Goal: Task Accomplishment & Management: Use online tool/utility

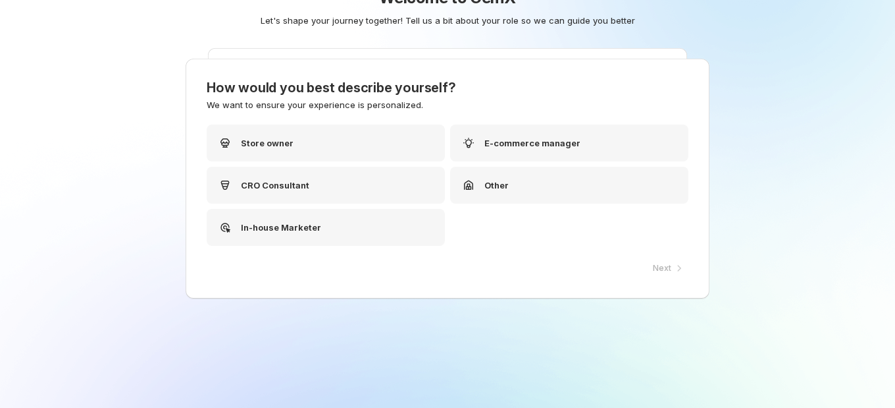
scroll to position [53, 0]
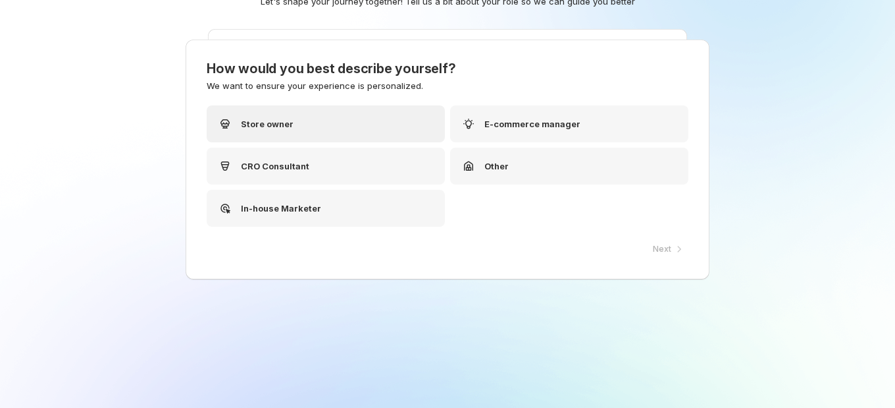
click at [331, 124] on div "Store owner" at bounding box center [326, 123] width 238 height 37
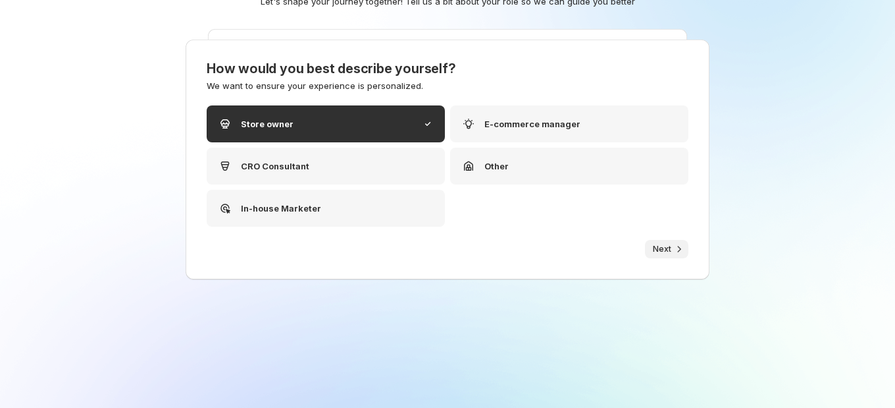
click at [673, 251] on icon "button" at bounding box center [679, 248] width 13 height 13
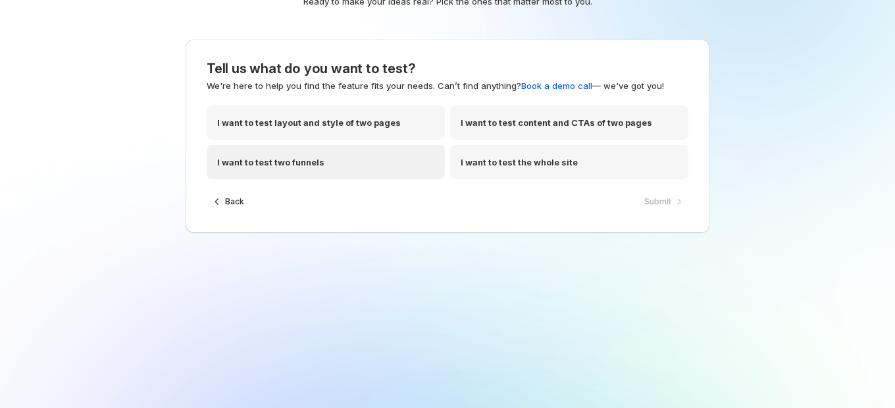
click at [315, 161] on p "I want to test two funnels" at bounding box center [270, 161] width 107 height 13
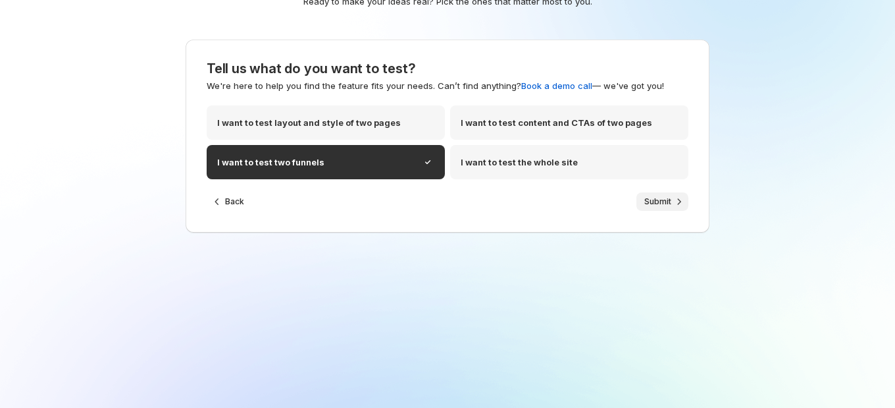
click at [655, 196] on span "Submit" at bounding box center [658, 201] width 27 height 11
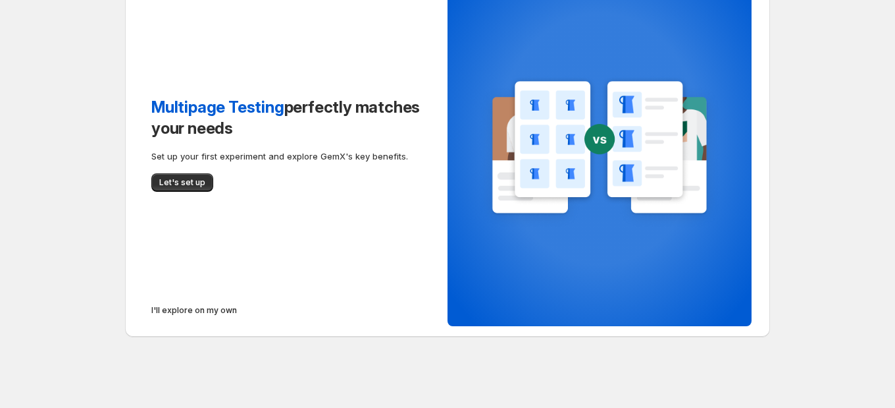
scroll to position [72, 0]
click at [151, 315] on span "I'll explore on my own" at bounding box center [194, 310] width 86 height 11
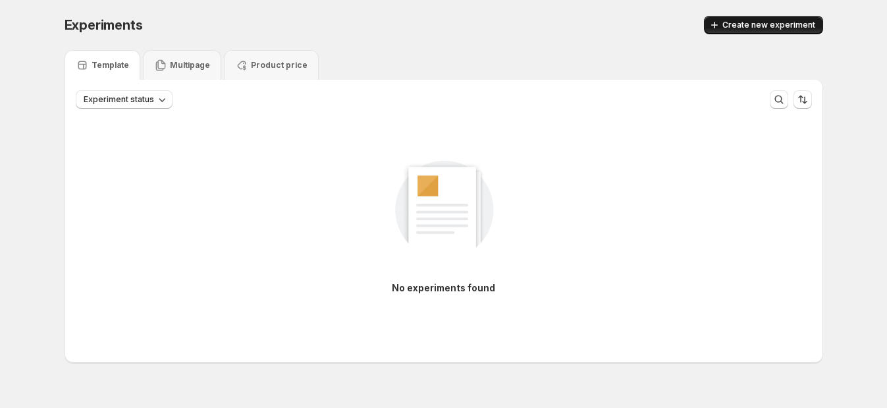
click at [768, 22] on span "Create new experiment" at bounding box center [768, 25] width 93 height 11
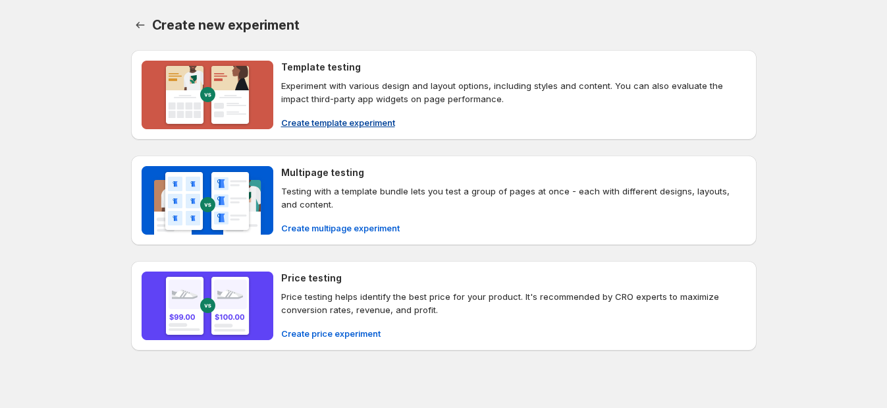
click at [317, 122] on span "Create template experiment" at bounding box center [338, 122] width 114 height 13
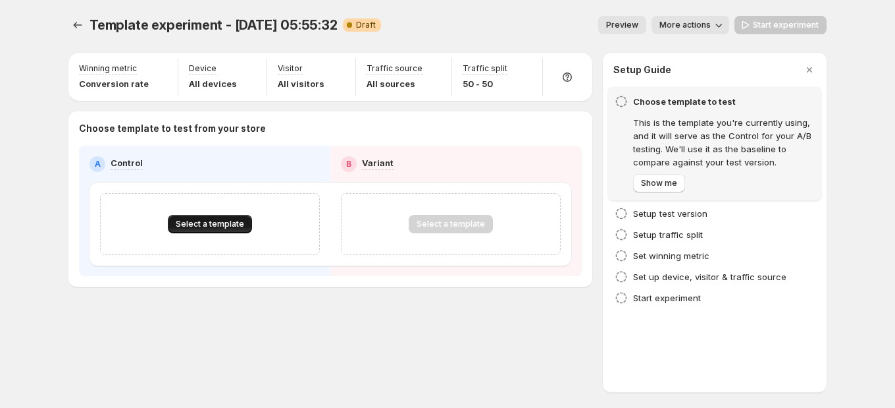
click at [211, 215] on button "Select a template" at bounding box center [210, 224] width 84 height 18
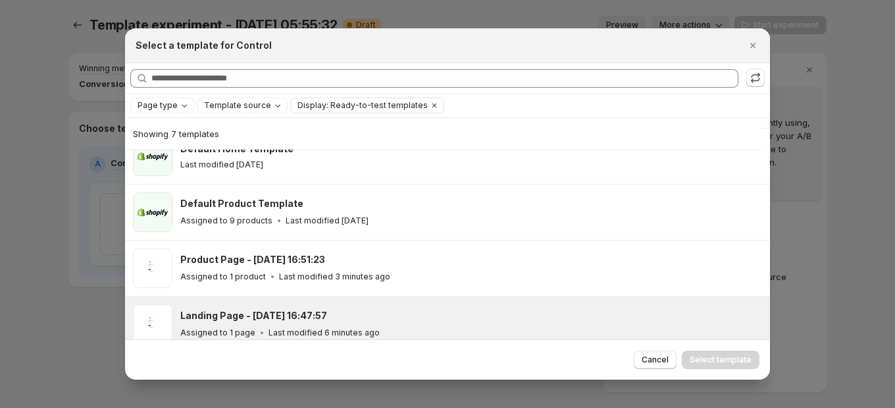
scroll to position [201, 0]
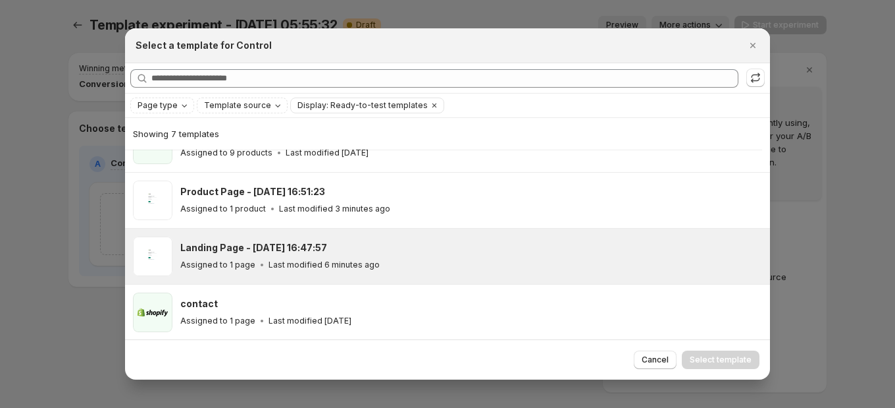
click at [295, 258] on div "Assigned to 1 page Last modified 6 minutes ago" at bounding box center [469, 264] width 578 height 13
click at [710, 352] on button "Select template" at bounding box center [721, 359] width 78 height 18
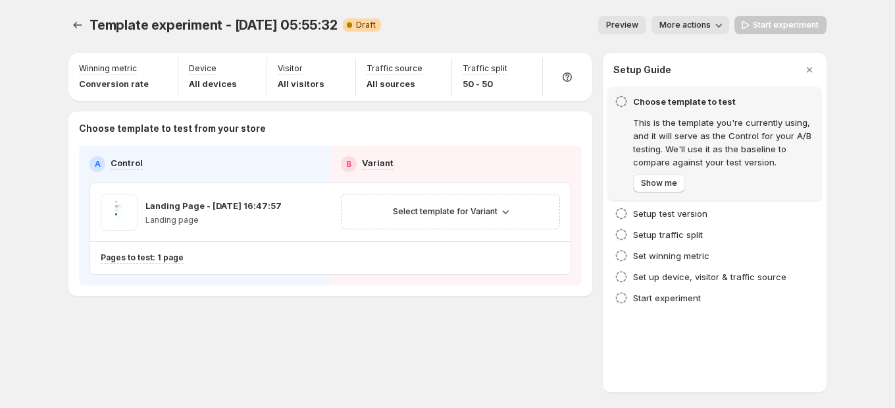
scroll to position [146, 0]
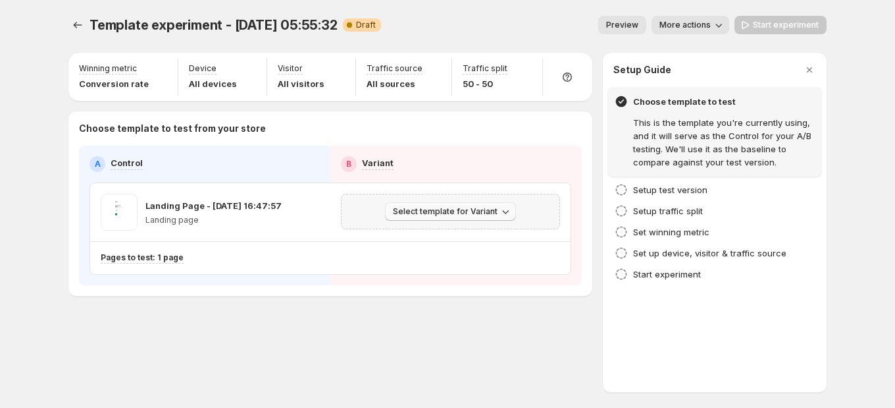
click at [481, 211] on span "Select template for Variant" at bounding box center [445, 211] width 105 height 11
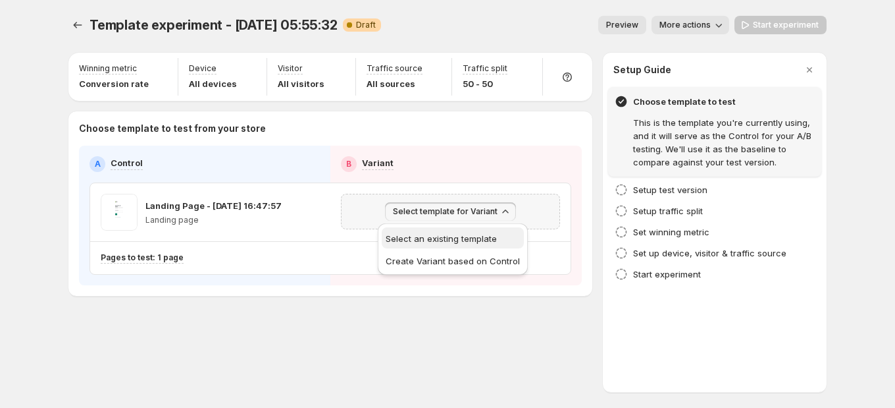
click at [448, 233] on span "Select an existing template" at bounding box center [441, 238] width 111 height 11
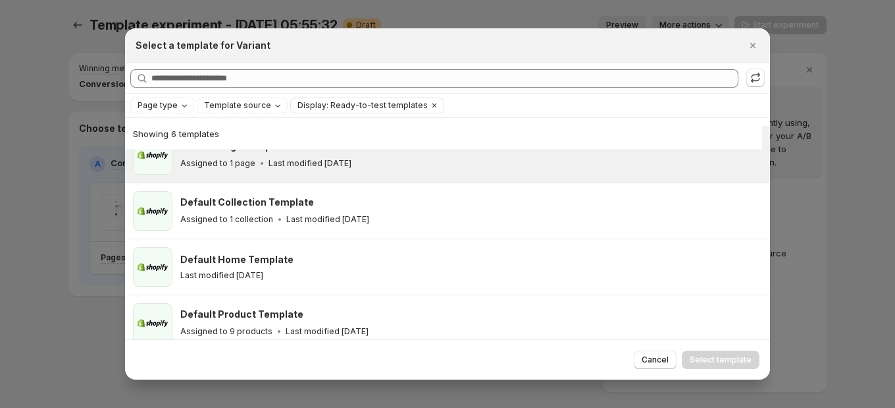
scroll to position [0, 0]
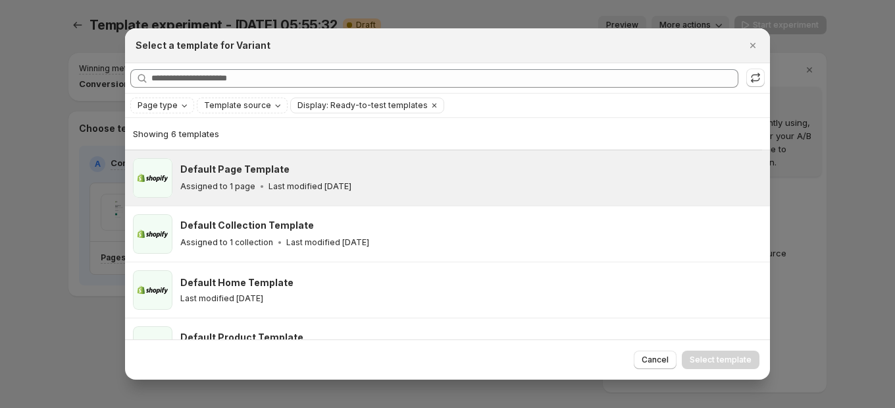
click at [330, 196] on div "Default Page Template Assigned to 1 page Last modified [DATE]" at bounding box center [471, 178] width 582 height 40
click at [728, 357] on span "Select template" at bounding box center [721, 359] width 62 height 11
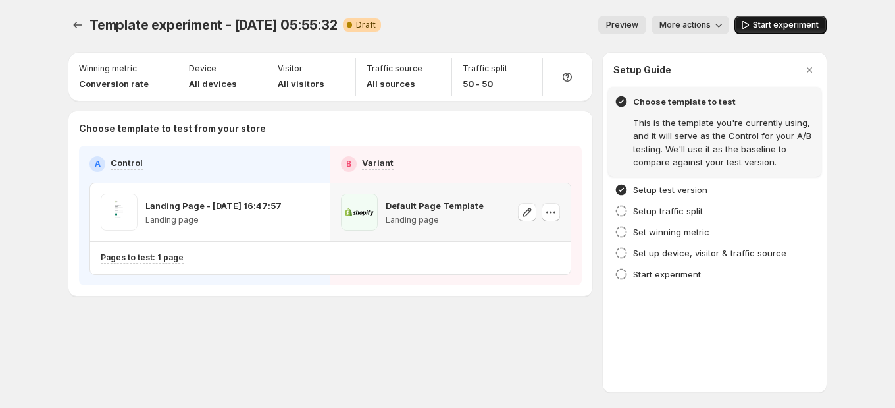
click at [778, 30] on span "Start experiment" at bounding box center [786, 25] width 66 height 11
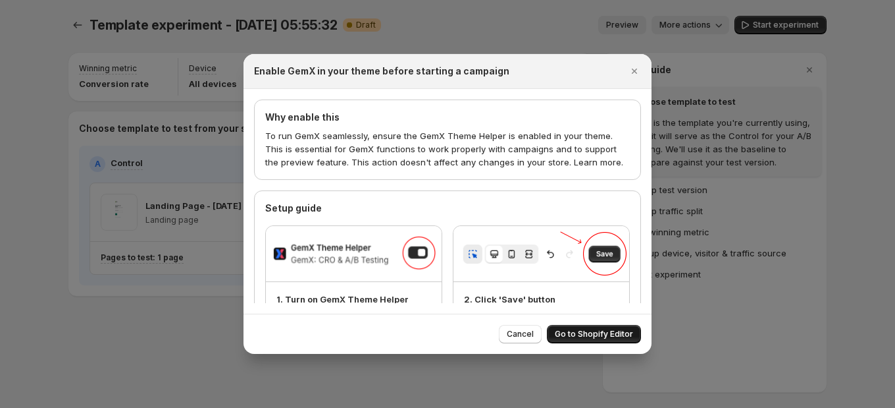
click at [604, 329] on button "Go to Shopify Editor" at bounding box center [594, 334] width 94 height 18
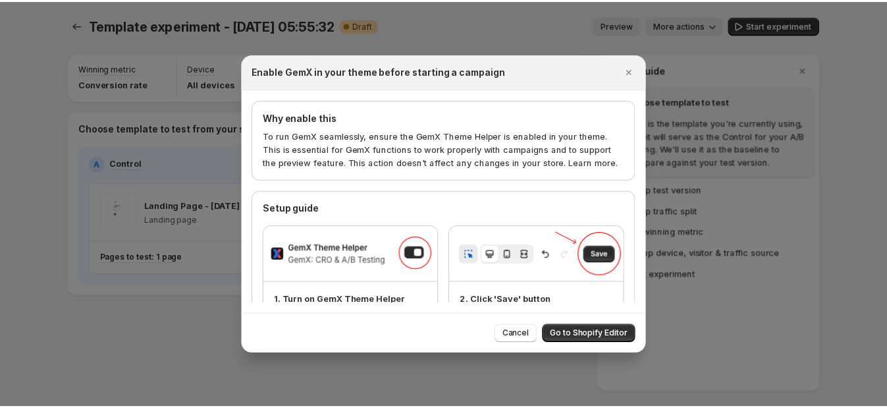
scroll to position [41, 0]
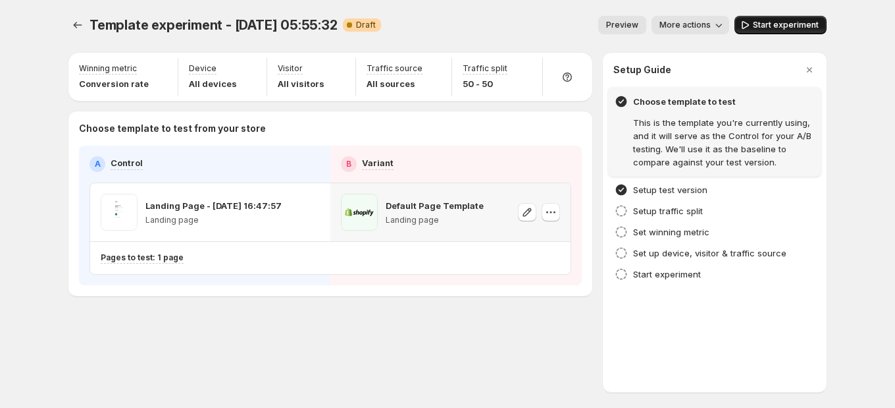
click at [789, 26] on span "Start experiment" at bounding box center [786, 25] width 66 height 11
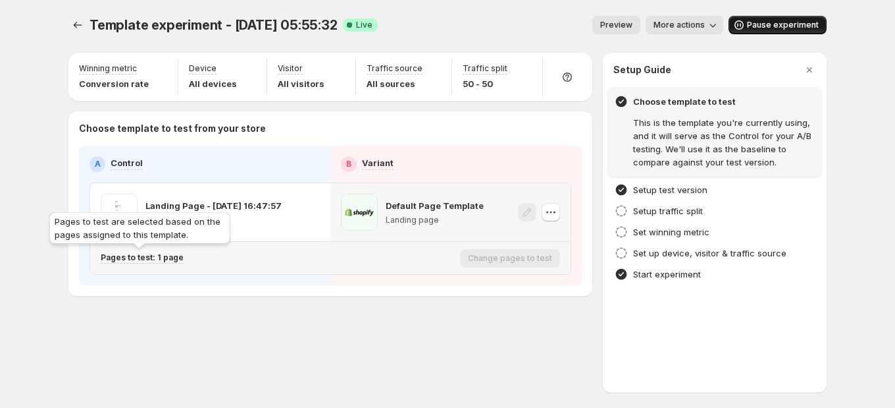
click at [170, 253] on p "Pages to test: 1 page" at bounding box center [142, 257] width 83 height 11
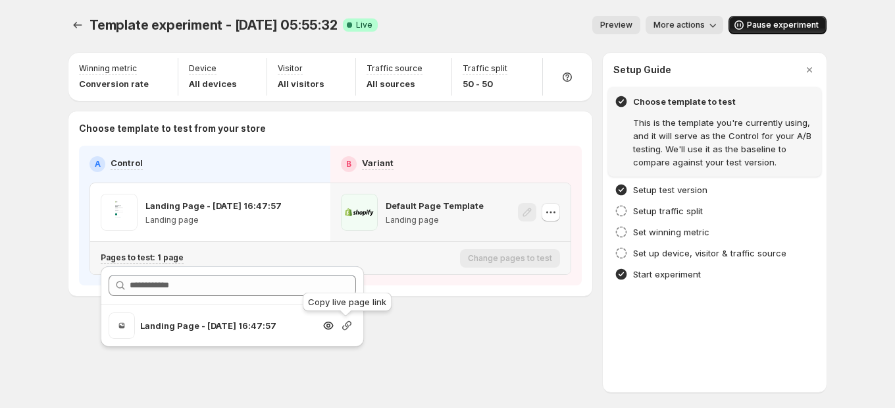
click at [345, 327] on icon "button" at bounding box center [346, 325] width 13 height 13
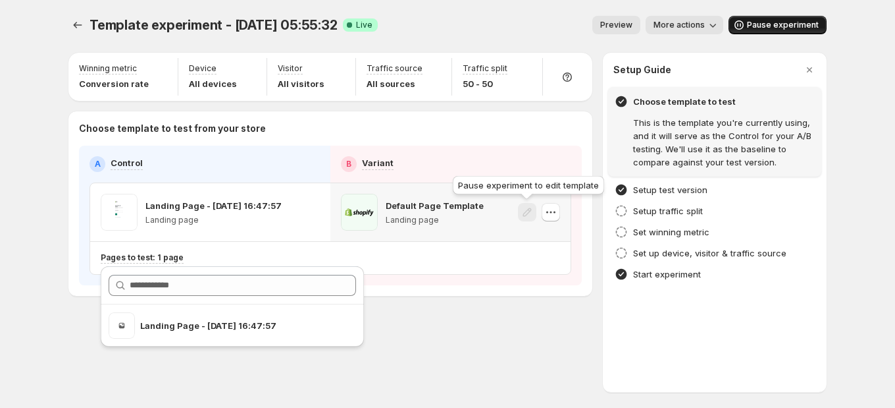
click at [526, 214] on span at bounding box center [527, 212] width 18 height 19
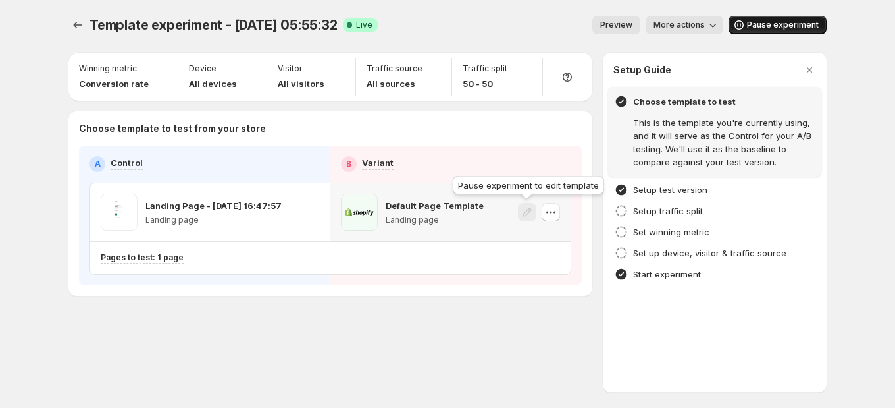
click at [526, 214] on span at bounding box center [527, 212] width 18 height 19
click at [525, 213] on span at bounding box center [527, 212] width 18 height 19
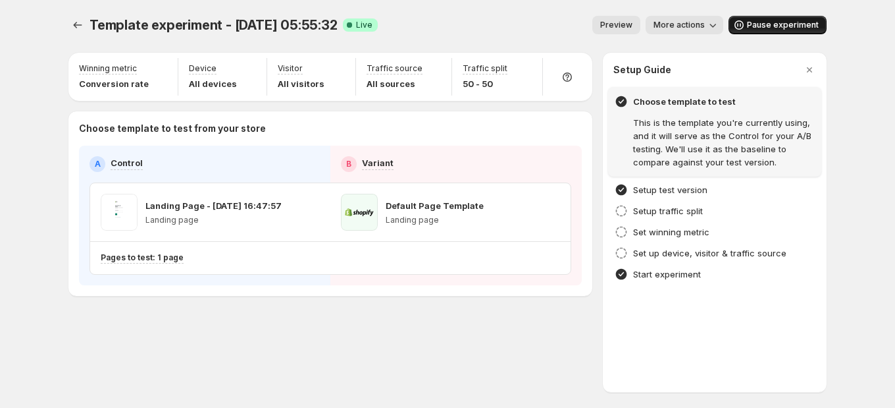
click at [261, 298] on div "Template experiment - [DATE] 05:55:32. This page is ready Template experiment -…" at bounding box center [448, 183] width 790 height 367
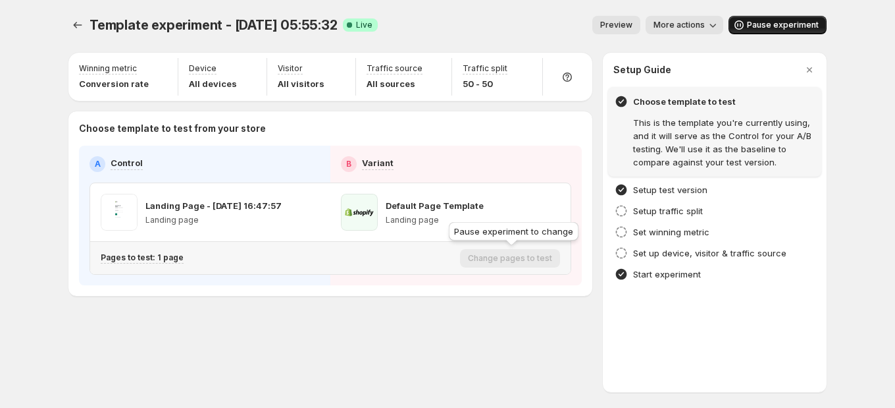
click at [497, 257] on div "Change pages to test" at bounding box center [510, 258] width 100 height 18
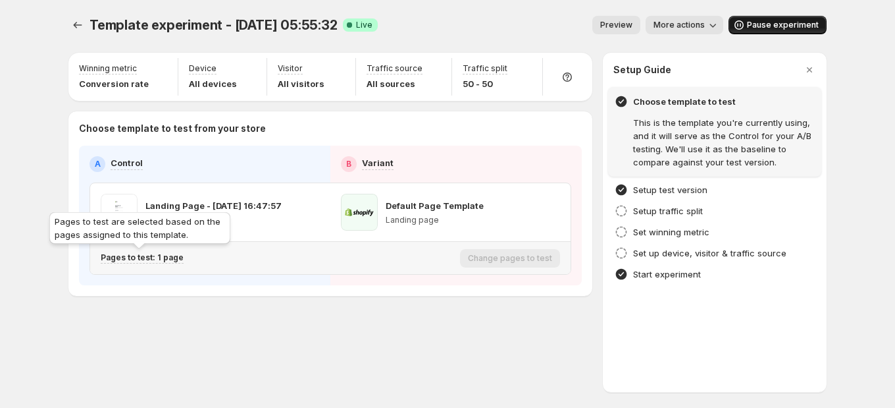
click at [117, 261] on p "Pages to test: 1 page" at bounding box center [142, 257] width 83 height 11
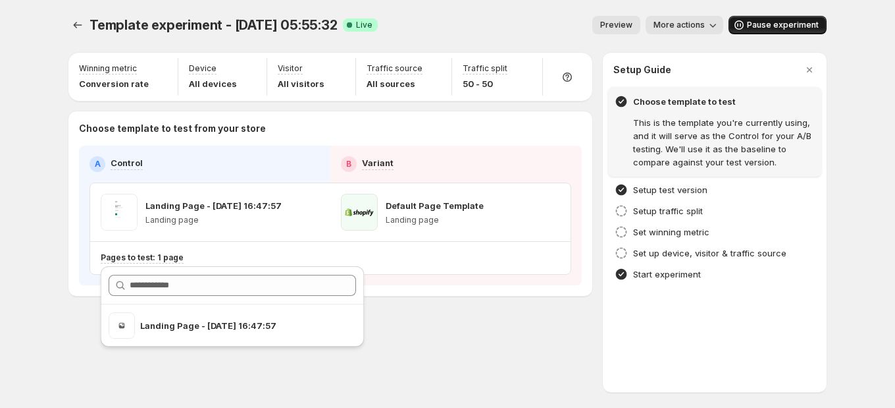
click at [398, 342] on div "Template experiment - [DATE] 05:55:32. This page is ready Template experiment -…" at bounding box center [448, 183] width 790 height 367
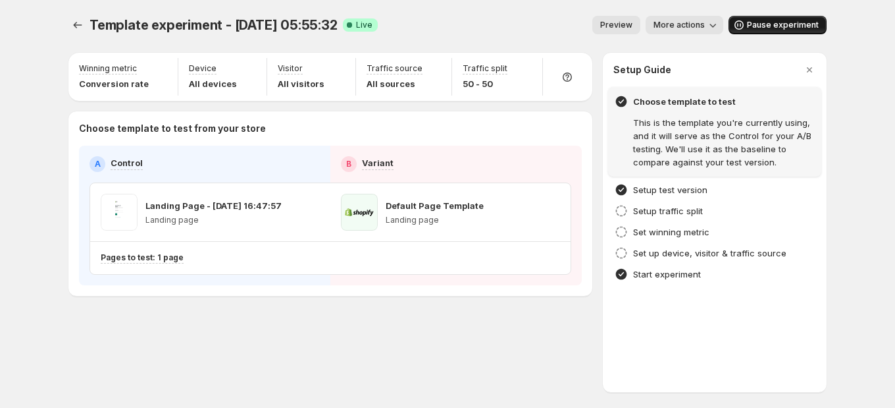
click at [683, 23] on span "More actions" at bounding box center [679, 25] width 51 height 11
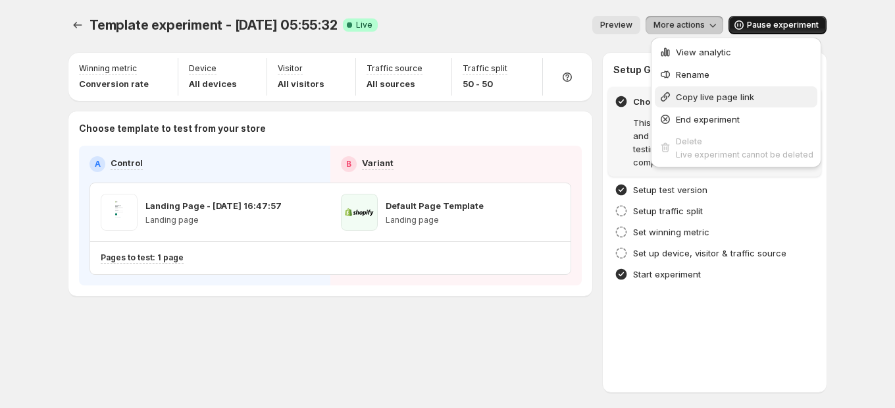
click at [710, 101] on span "Copy live page link" at bounding box center [715, 97] width 78 height 11
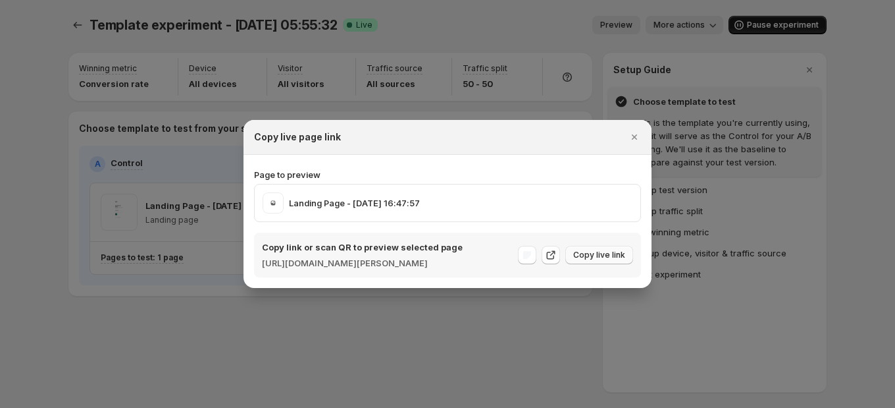
click at [612, 253] on span "Copy live link" at bounding box center [599, 255] width 52 height 11
click at [634, 135] on icon "Close" at bounding box center [634, 136] width 13 height 13
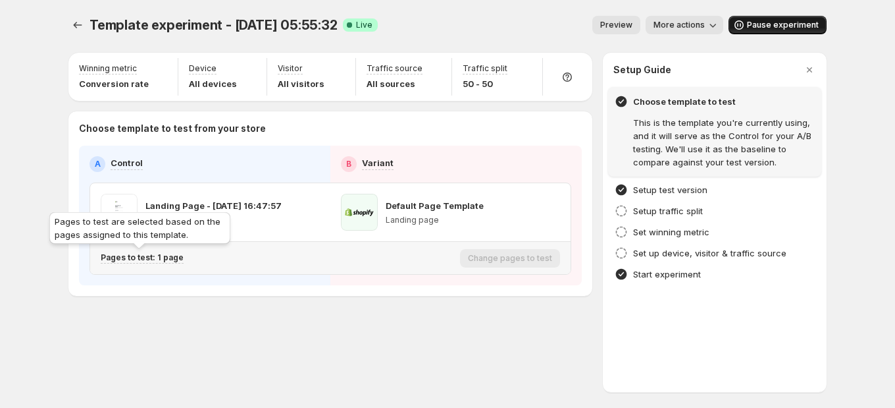
click at [167, 258] on p "Pages to test: 1 page" at bounding box center [142, 257] width 83 height 11
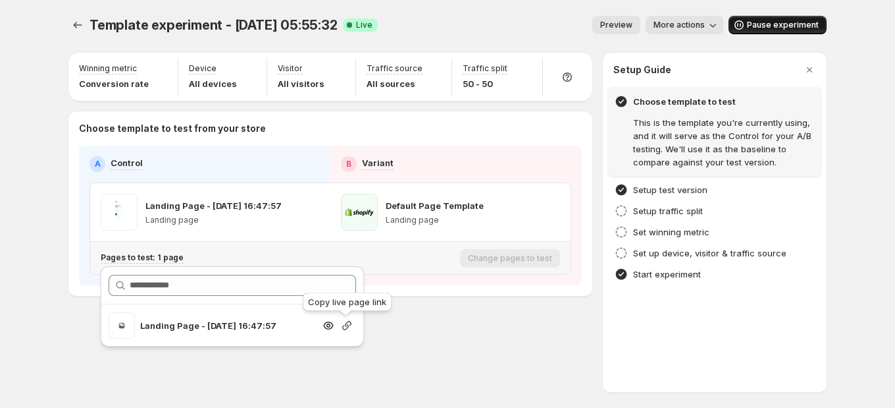
click at [345, 325] on icon "button" at bounding box center [346, 325] width 13 height 13
click at [441, 356] on div "Template experiment - [DATE] 05:55:32. This page is ready Template experiment -…" at bounding box center [448, 183] width 790 height 367
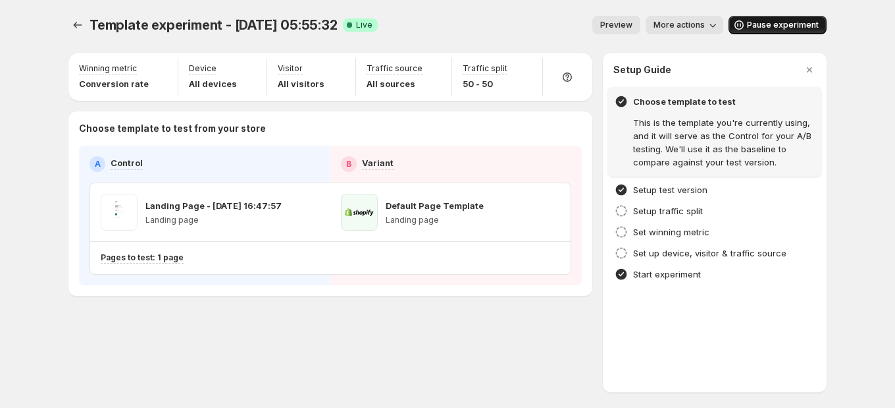
click at [504, 378] on div "Template experiment - [DATE] 05:55:32. This page is ready Template experiment -…" at bounding box center [448, 204] width 790 height 408
click at [652, 338] on div "Setup Guide Choose template to test This is the template you're currently using…" at bounding box center [715, 222] width 224 height 339
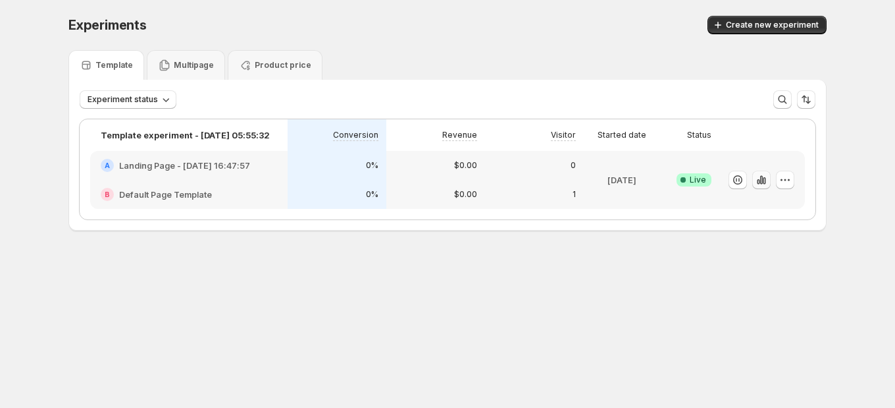
click at [758, 178] on icon "button" at bounding box center [761, 179] width 13 height 13
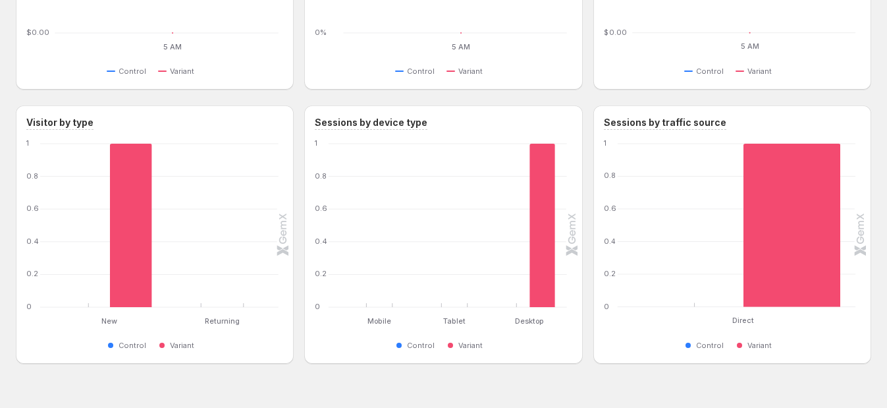
scroll to position [620, 0]
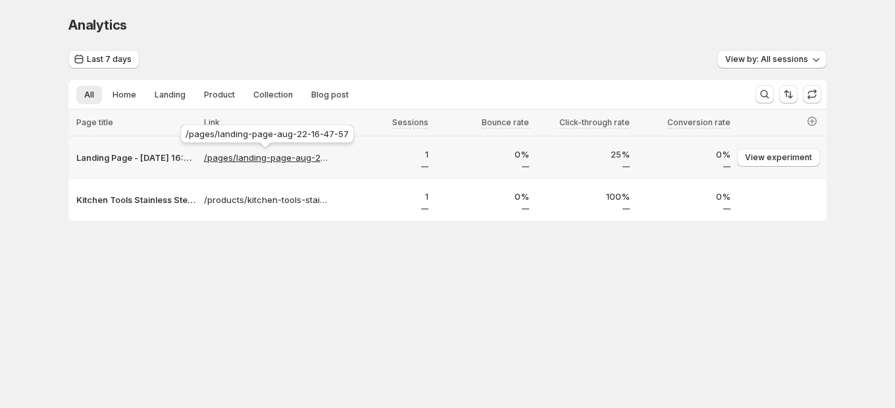
click at [278, 159] on p "/pages/landing-page-aug-22-16-47-57" at bounding box center [266, 157] width 124 height 13
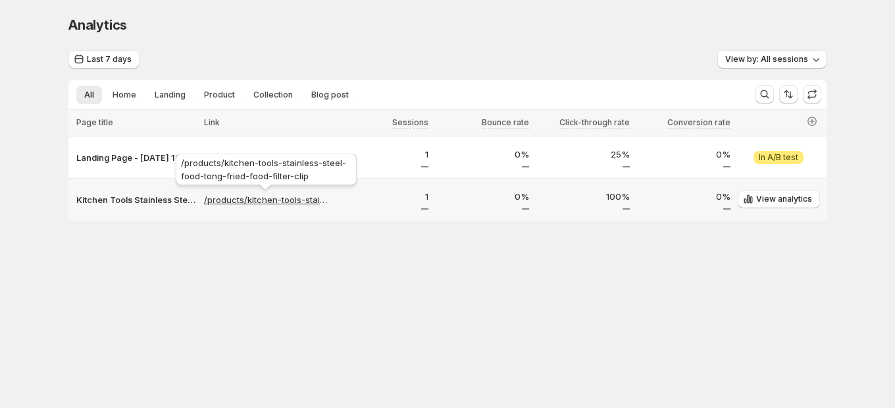
click at [256, 198] on p "/products/kitchen-tools-stainless-steel-food-tong-fried-food-filter-clip" at bounding box center [266, 199] width 124 height 13
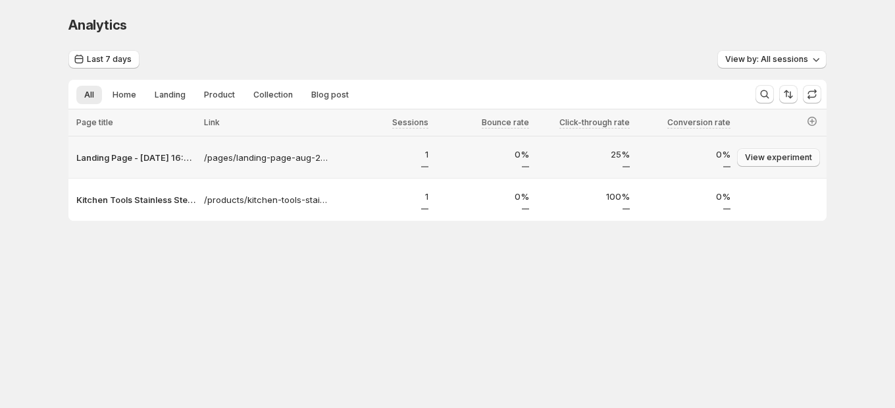
click at [778, 157] on span "View experiment" at bounding box center [778, 157] width 67 height 11
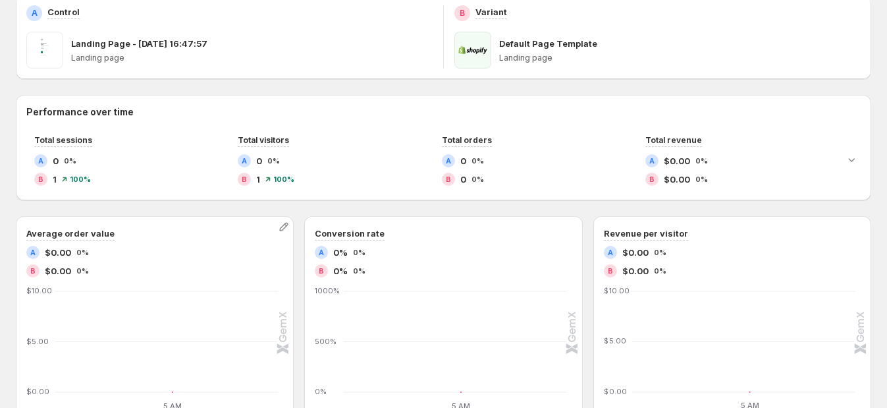
scroll to position [230, 0]
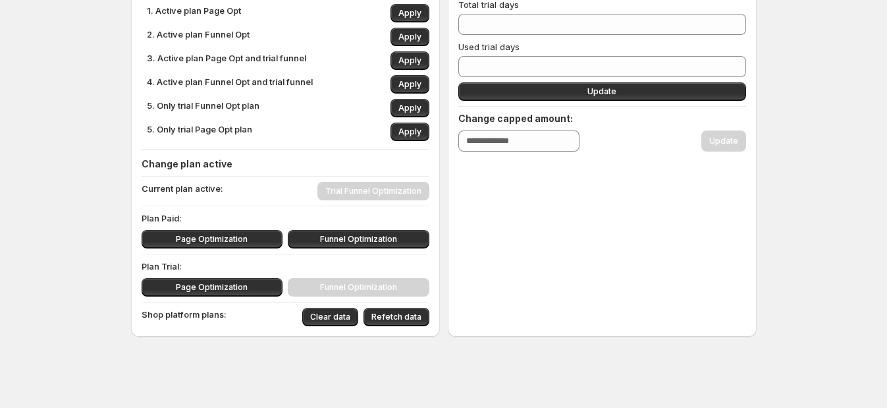
scroll to position [172, 0]
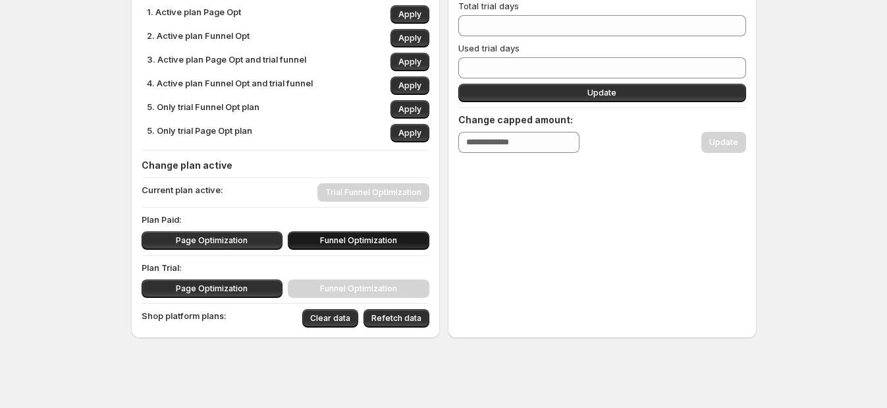
click at [338, 240] on span "Funnel Optimization" at bounding box center [358, 240] width 77 height 11
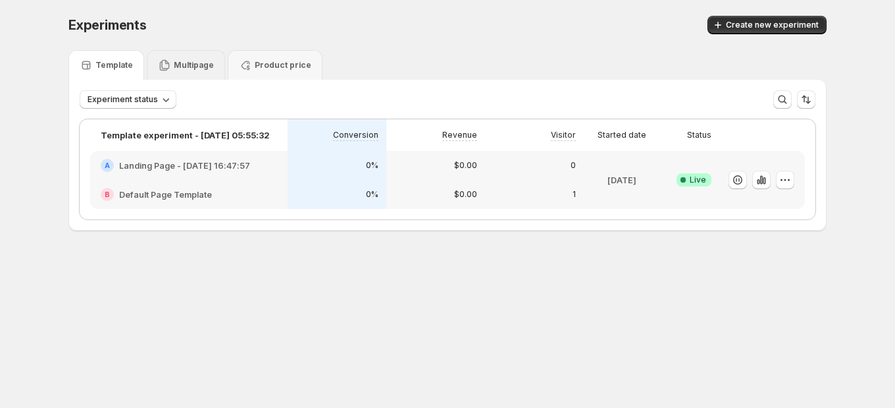
click at [205, 66] on p "Multipage" at bounding box center [194, 65] width 40 height 11
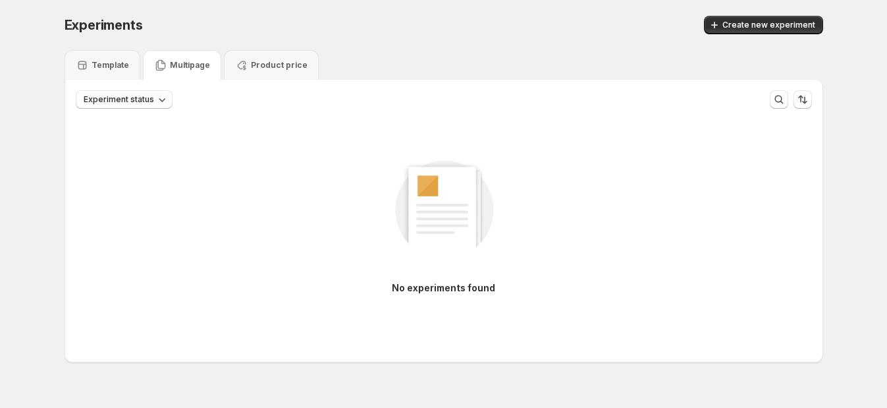
click at [748, 13] on div "Experiments. This page is ready Experiments Create new experiment" at bounding box center [444, 25] width 758 height 50
click at [749, 18] on button "Create new experiment" at bounding box center [763, 25] width 119 height 18
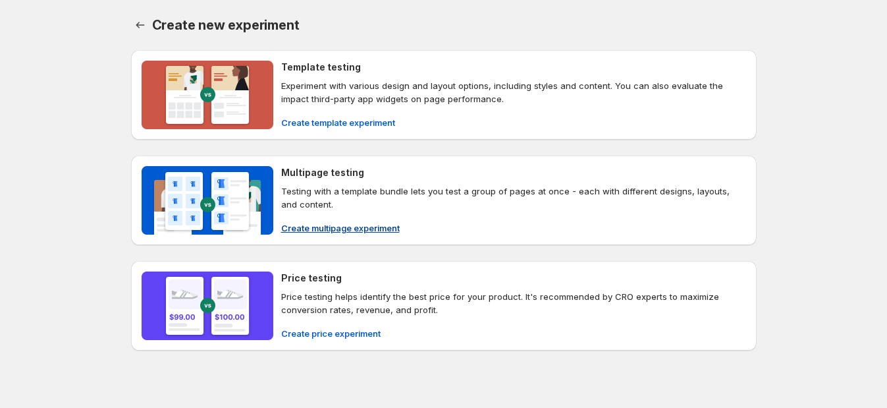
click at [346, 175] on h4 "Multipage testing" at bounding box center [322, 172] width 83 height 13
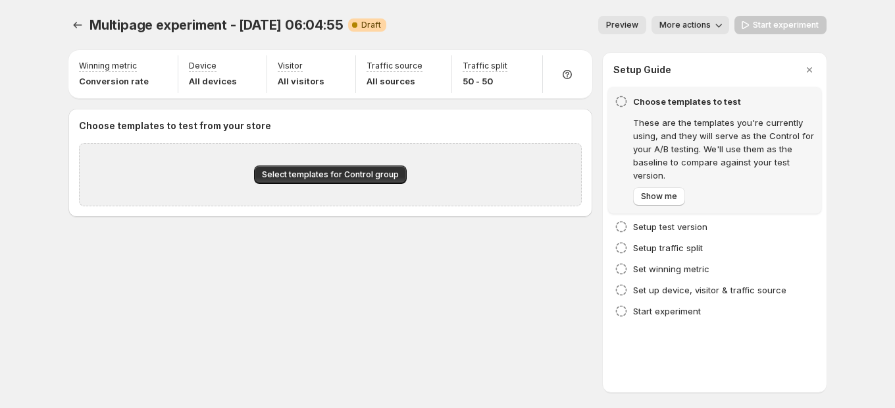
click at [346, 175] on span "Select templates for Control group" at bounding box center [330, 174] width 137 height 11
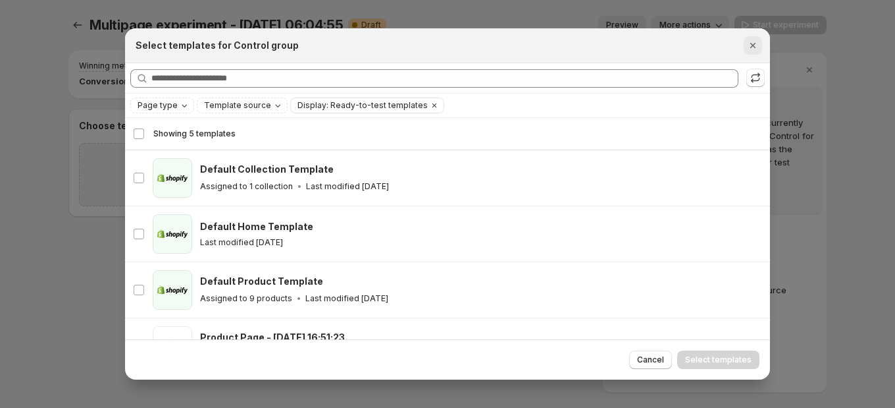
click at [755, 42] on icon "Close" at bounding box center [753, 45] width 13 height 13
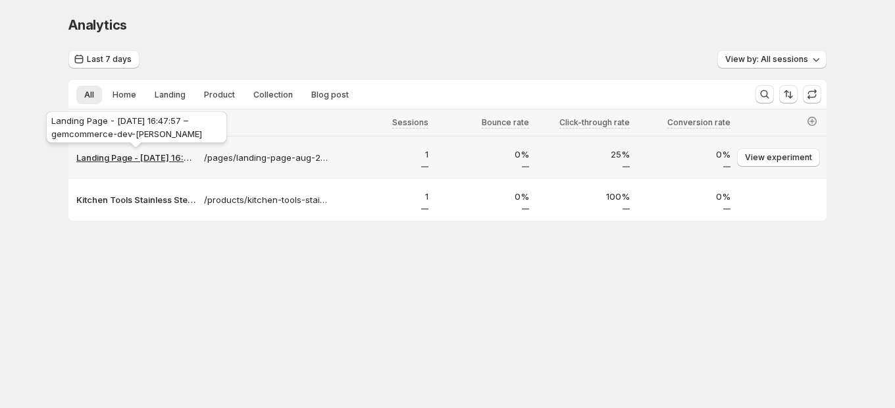
click at [101, 159] on p "Landing Page - [DATE] 16:47:57 – gemcommerce-dev-[PERSON_NAME]" at bounding box center [136, 157] width 120 height 13
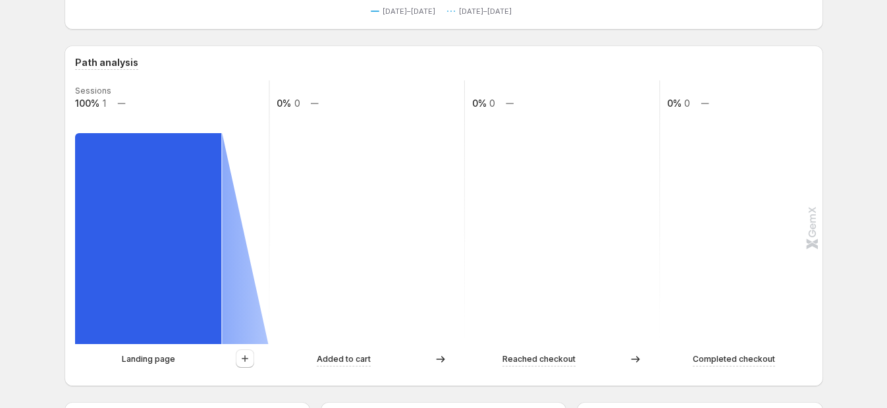
scroll to position [329, 0]
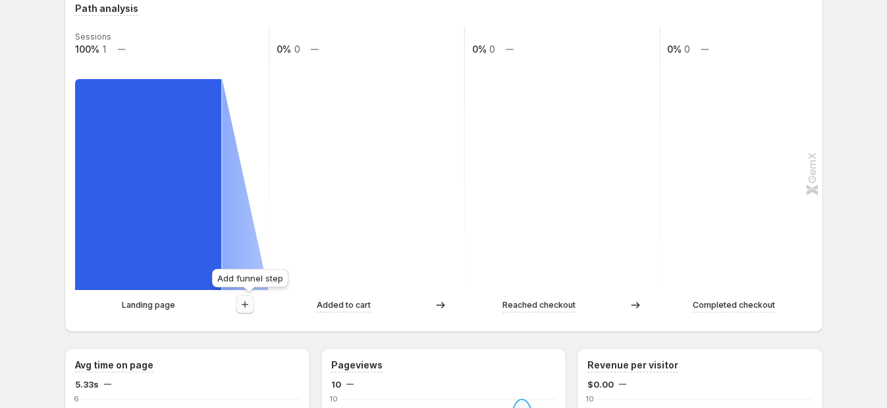
click at [246, 303] on icon "button" at bounding box center [244, 304] width 13 height 13
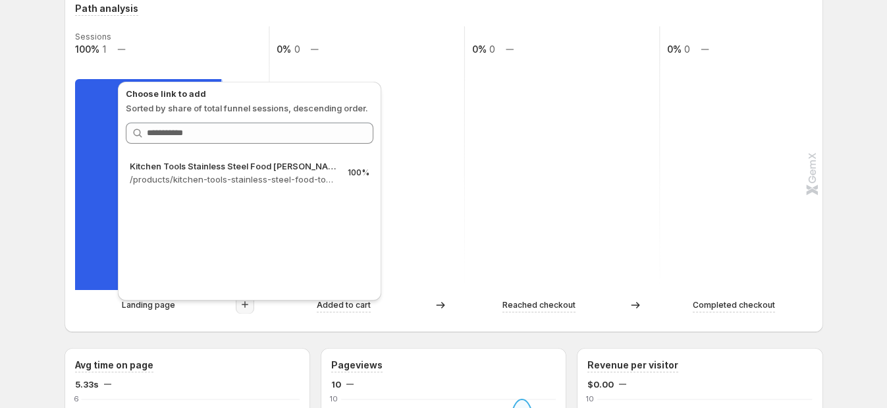
click at [142, 88] on p "Choose link to add" at bounding box center [250, 93] width 248 height 13
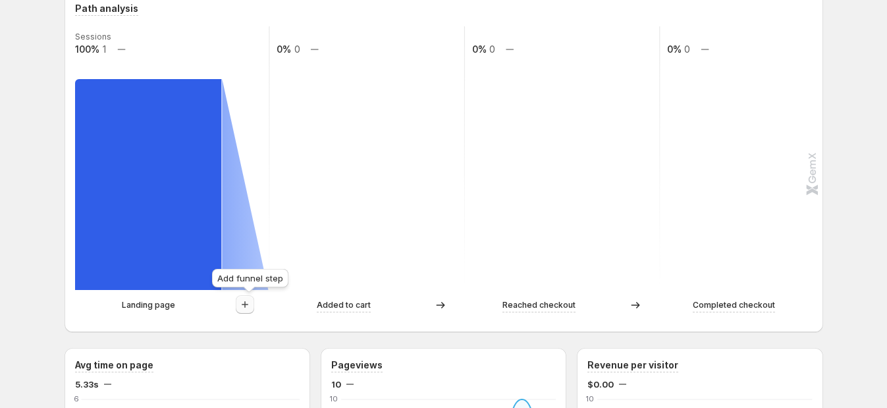
click at [246, 309] on icon "button" at bounding box center [244, 304] width 13 height 13
